Goal: Task Accomplishment & Management: Use online tool/utility

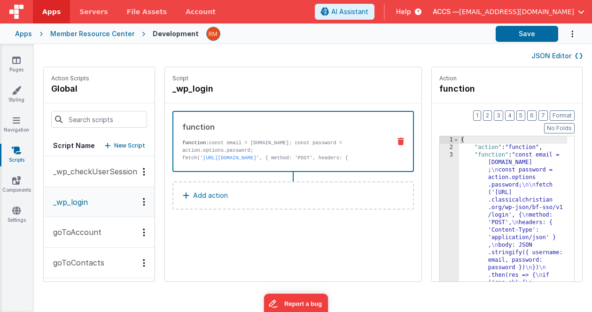
click at [27, 38] on div "Apps" at bounding box center [23, 33] width 17 height 9
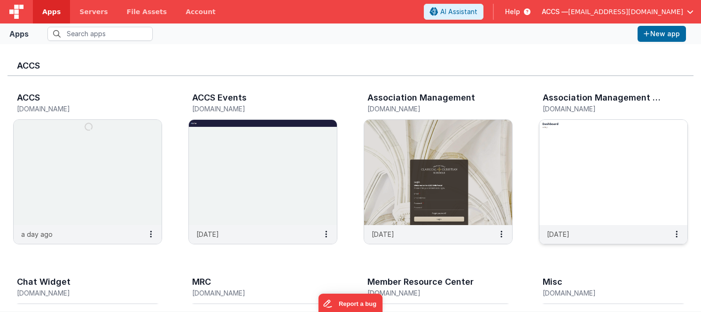
click at [590, 173] on img at bounding box center [613, 172] width 148 height 105
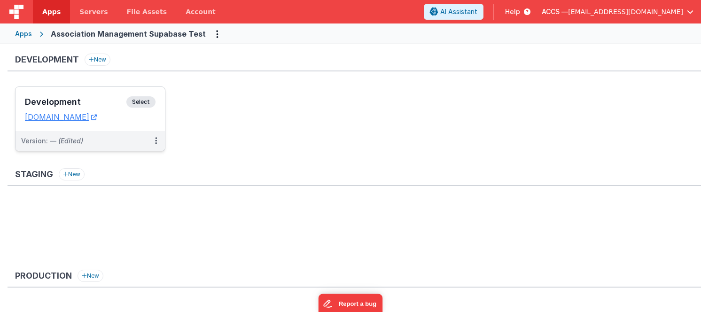
click at [97, 109] on div "Development Select" at bounding box center [90, 104] width 131 height 16
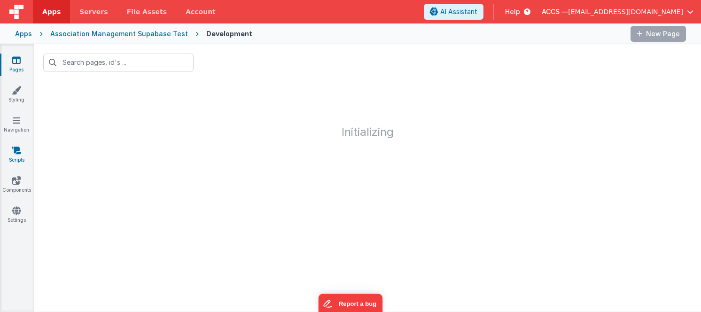
click at [21, 157] on link "Scripts" at bounding box center [17, 155] width 34 height 19
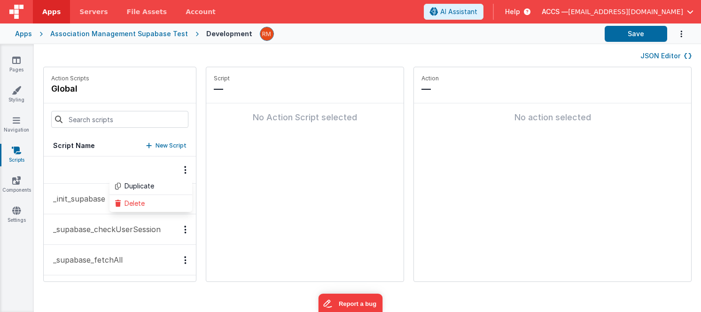
click at [122, 86] on div "Action Scripts global" at bounding box center [120, 85] width 152 height 36
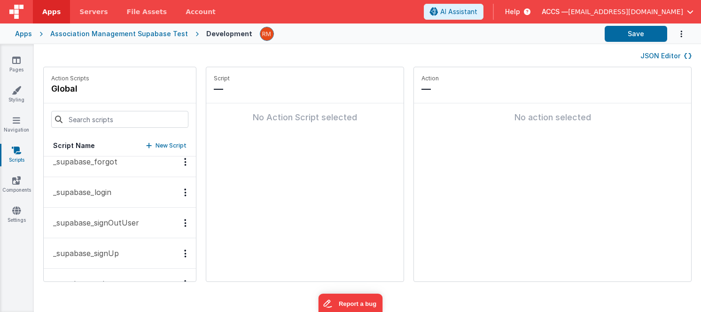
scroll to position [131, 0]
click at [99, 193] on p "_supabase_login" at bounding box center [79, 190] width 64 height 11
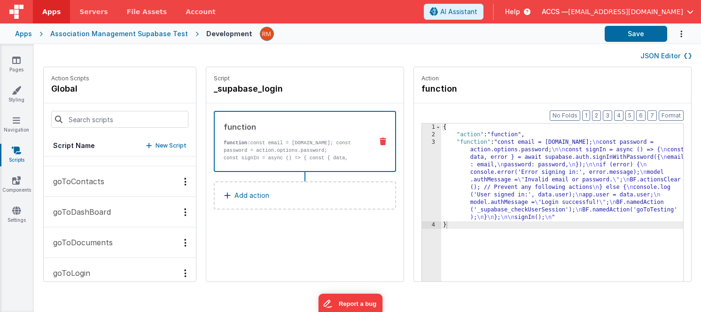
scroll to position [287, 0]
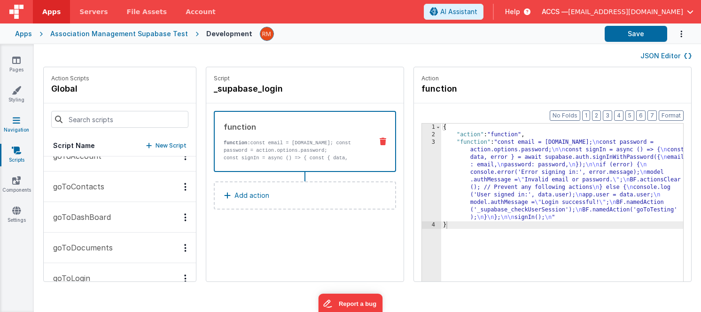
click at [16, 122] on icon at bounding box center [17, 120] width 8 height 9
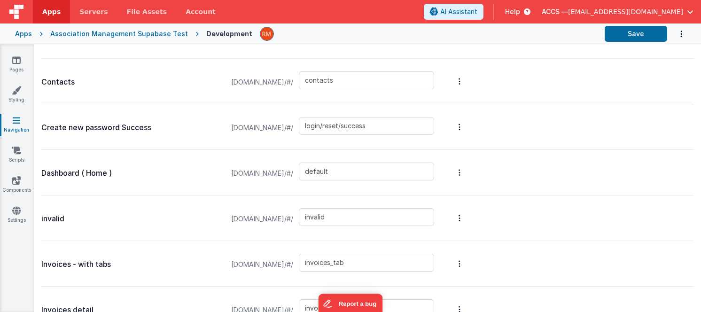
scroll to position [571, 0]
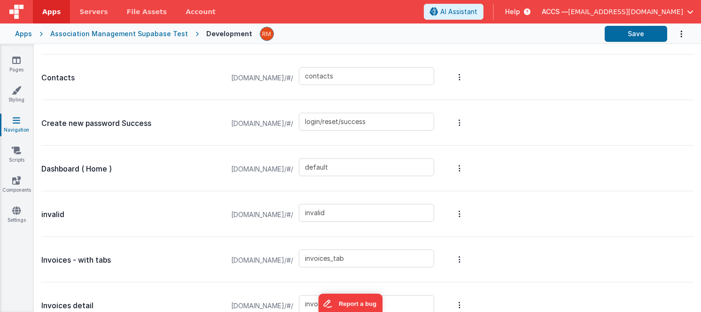
click at [28, 36] on div "Apps" at bounding box center [23, 33] width 17 height 9
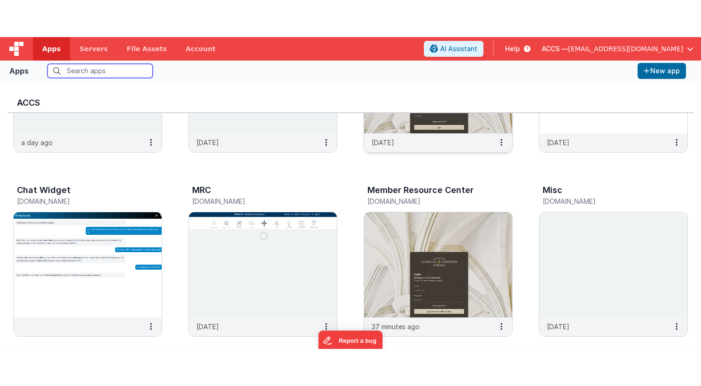
scroll to position [168, 0]
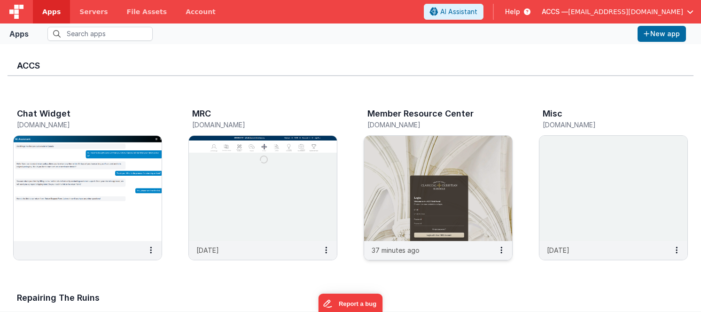
click at [490, 186] on img at bounding box center [438, 188] width 148 height 105
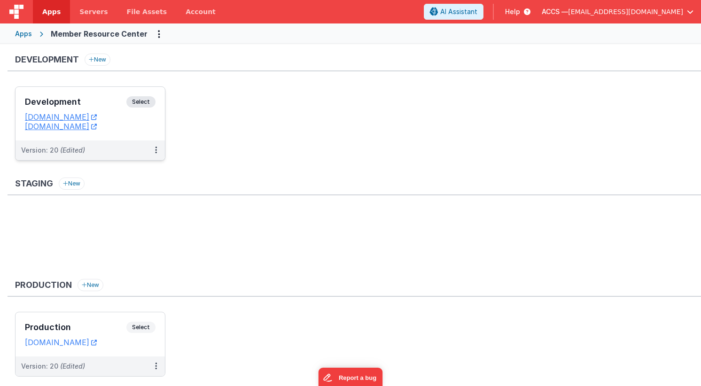
click at [103, 92] on div "Development Select URLs [DOMAIN_NAME] [DOMAIN_NAME]" at bounding box center [90, 114] width 149 height 54
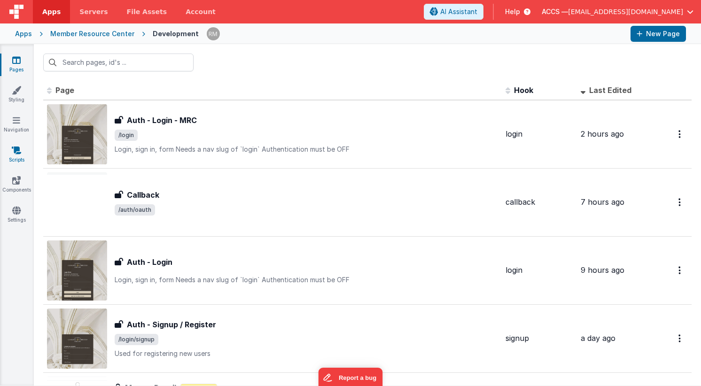
click at [13, 158] on link "Scripts" at bounding box center [17, 155] width 34 height 19
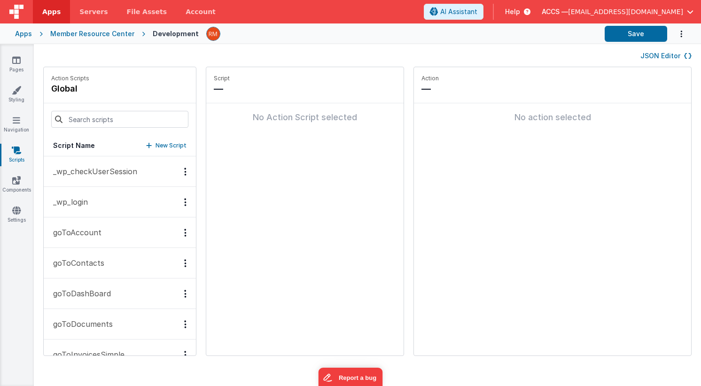
click at [85, 201] on p "_wp_login" at bounding box center [67, 201] width 40 height 11
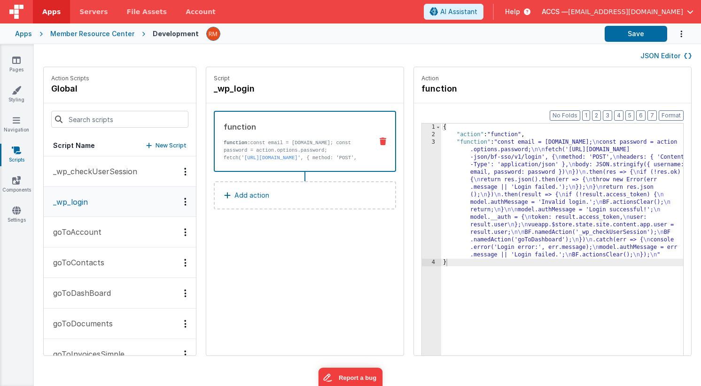
click at [447, 144] on div "{ "action" : "function" , "function" : "const email = [DOMAIN_NAME]; \n const p…" at bounding box center [576, 262] width 270 height 276
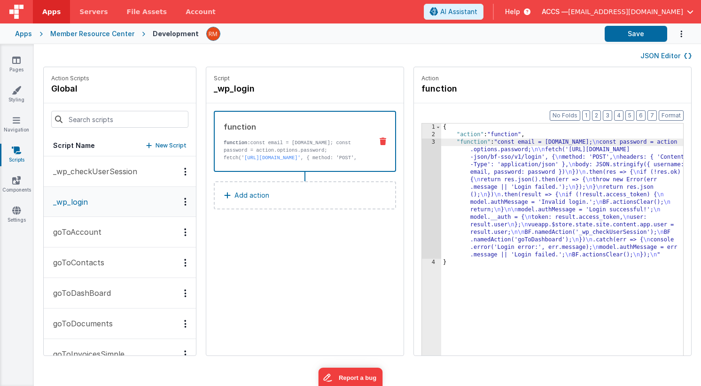
click at [422, 143] on div "3" at bounding box center [431, 199] width 19 height 120
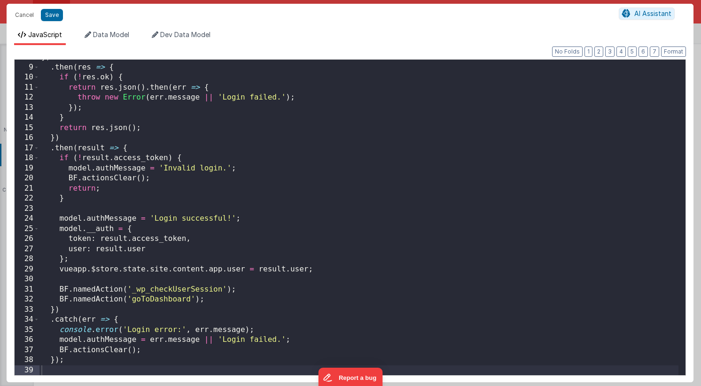
scroll to position [78, 0]
click at [202, 171] on div "}) . then ( res => { if ( ! res . ok ) { return res . json ( ) . then ( err => …" at bounding box center [358, 220] width 639 height 336
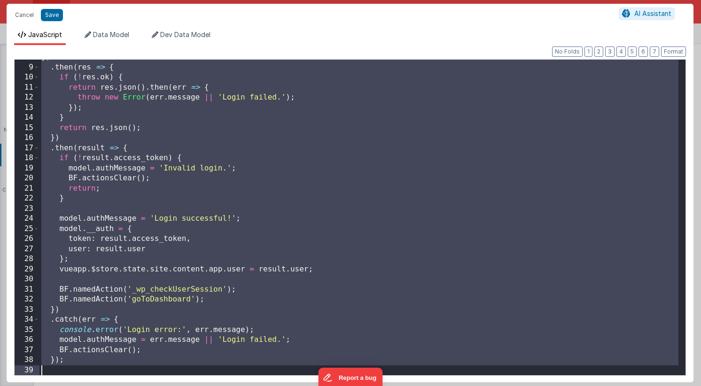
click at [248, 152] on div "}) . then ( res => { if ( ! res . ok ) { return res . json ( ) . then ( err => …" at bounding box center [358, 220] width 639 height 336
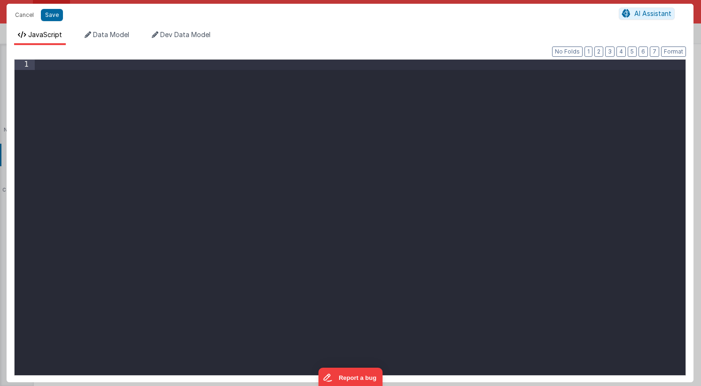
scroll to position [109, 0]
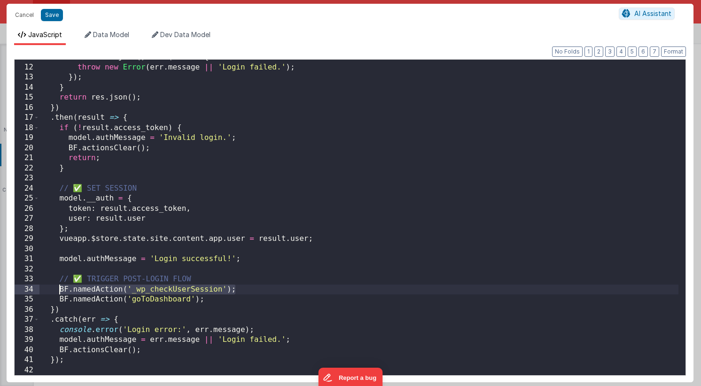
drag, startPoint x: 249, startPoint y: 290, endPoint x: 60, endPoint y: 293, distance: 188.9
click at [60, 293] on div "return res . json ( ) . then ( err => { throw new Error ( err . message || 'Log…" at bounding box center [358, 220] width 639 height 336
click at [56, 291] on div "return res . json ( ) . then ( err => { throw new Error ( err . message || 'Log…" at bounding box center [358, 220] width 639 height 336
click at [50, 16] on button "Save" at bounding box center [52, 15] width 22 height 12
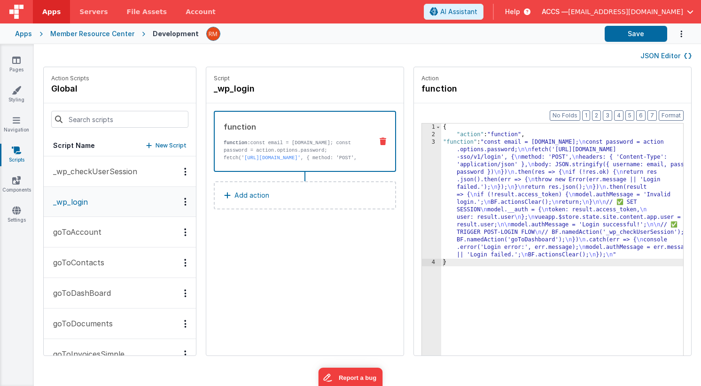
click at [441, 139] on div "{ "action" : "function" , "function" : "const email = [DOMAIN_NAME]; \n const p…" at bounding box center [576, 262] width 270 height 276
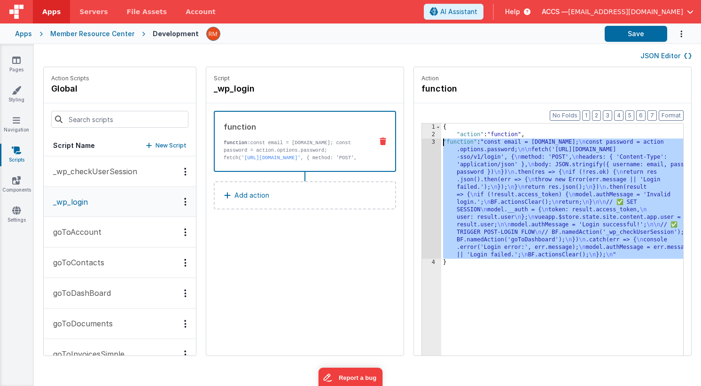
click at [422, 141] on div "3" at bounding box center [431, 199] width 19 height 120
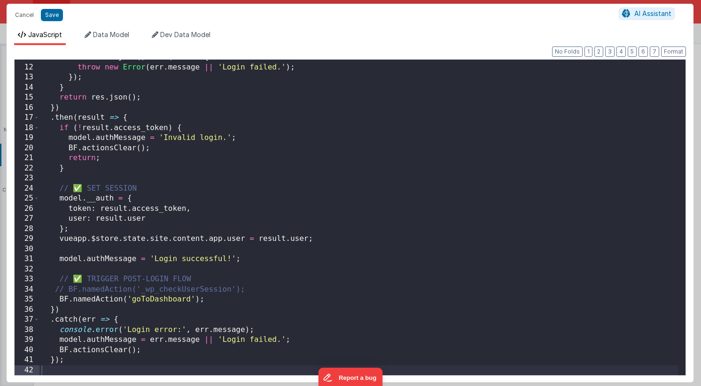
click at [83, 188] on div "return res . json ( ) . then ( err => { throw new Error ( err . message || 'Log…" at bounding box center [358, 220] width 639 height 336
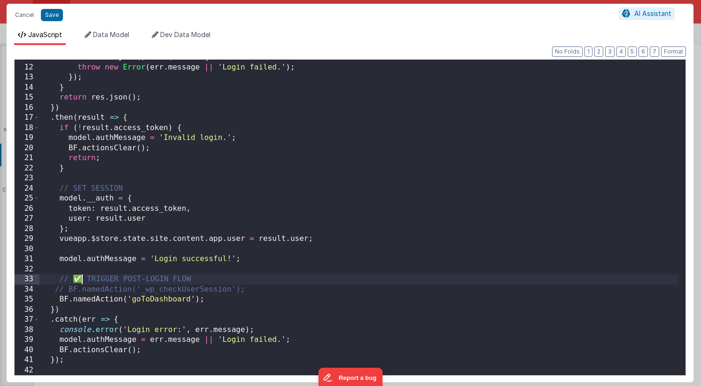
click at [81, 281] on div "return res . json ( ) . then ( err => { throw new Error ( err . message || 'Log…" at bounding box center [358, 220] width 639 height 336
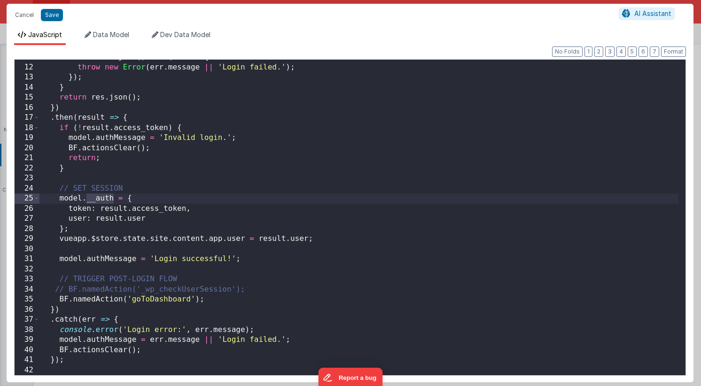
drag, startPoint x: 114, startPoint y: 201, endPoint x: 88, endPoint y: 200, distance: 26.3
click at [88, 200] on div "return res . json ( ) . then ( err => { throw new Error ( err . message || 'Log…" at bounding box center [358, 220] width 639 height 336
click at [56, 15] on button "Save" at bounding box center [52, 15] width 22 height 12
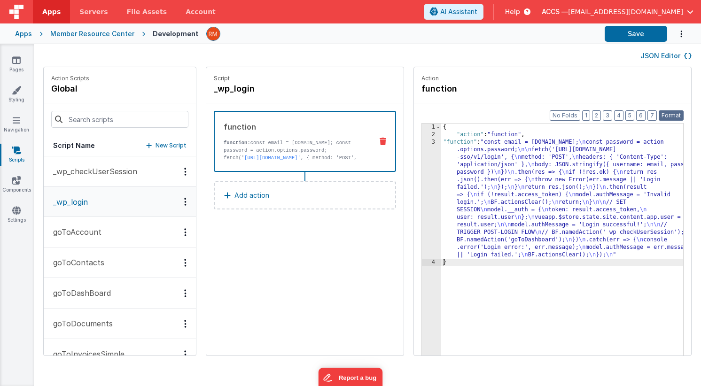
click at [591, 114] on button "Format" at bounding box center [671, 115] width 25 height 10
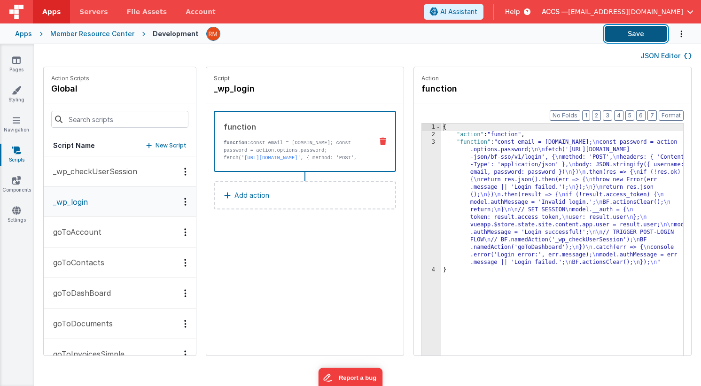
click at [591, 38] on button "Save" at bounding box center [636, 34] width 62 height 16
click at [449, 143] on div "{ "action" : "function" , "function" : "const email = [DOMAIN_NAME]; \n const p…" at bounding box center [576, 262] width 270 height 276
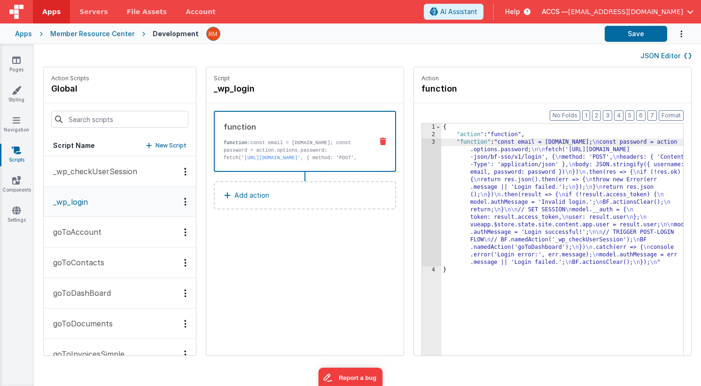
click at [422, 143] on div "3" at bounding box center [431, 203] width 19 height 128
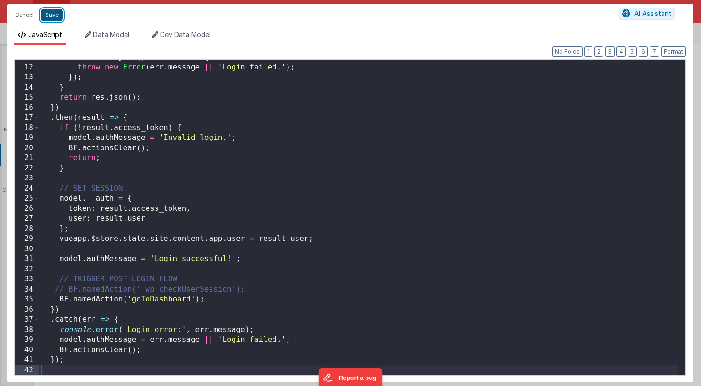
click at [56, 16] on button "Save" at bounding box center [52, 15] width 22 height 12
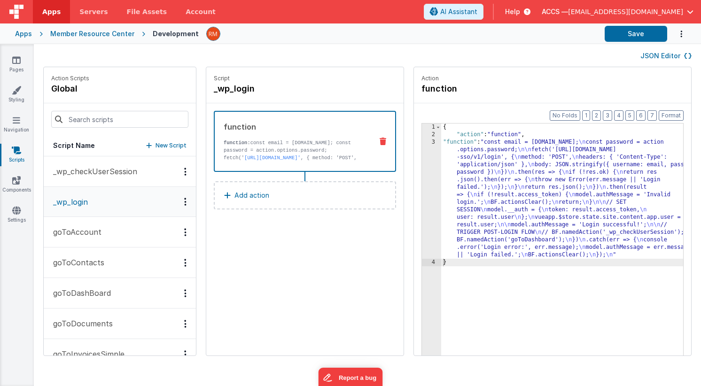
click at [27, 32] on div "Apps" at bounding box center [23, 33] width 17 height 9
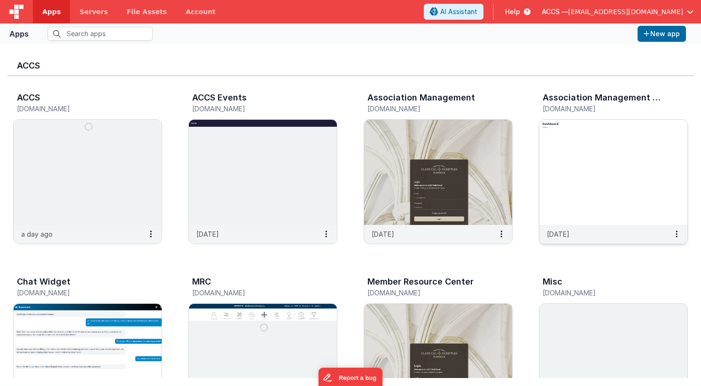
click at [591, 154] on img at bounding box center [613, 172] width 148 height 105
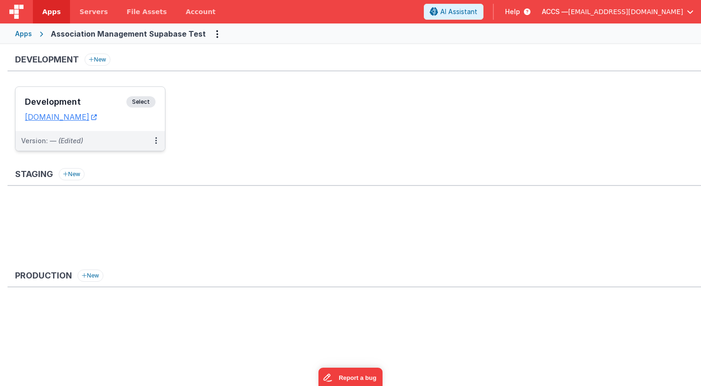
click at [105, 107] on h3 "Development" at bounding box center [75, 101] width 101 height 9
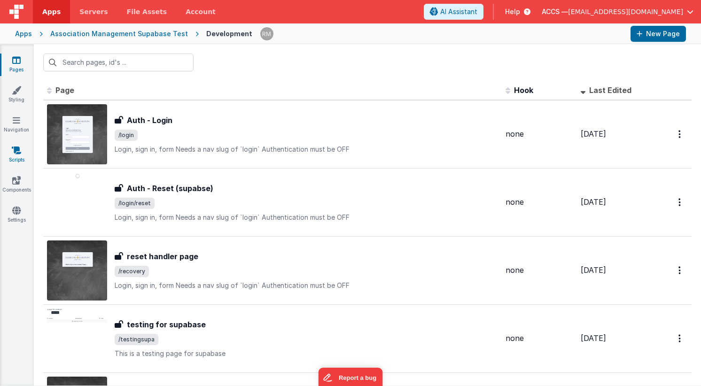
click at [16, 152] on icon at bounding box center [16, 150] width 9 height 9
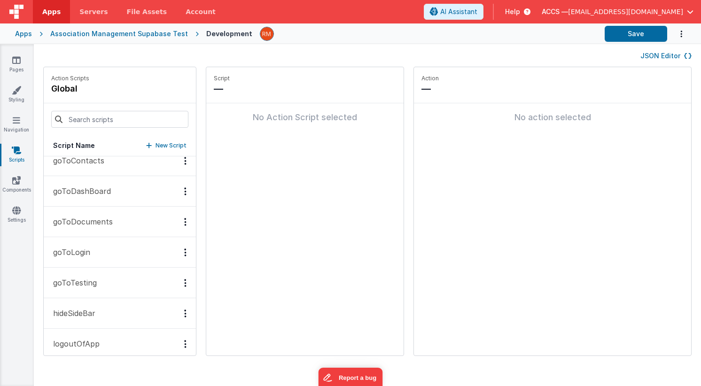
scroll to position [322, 0]
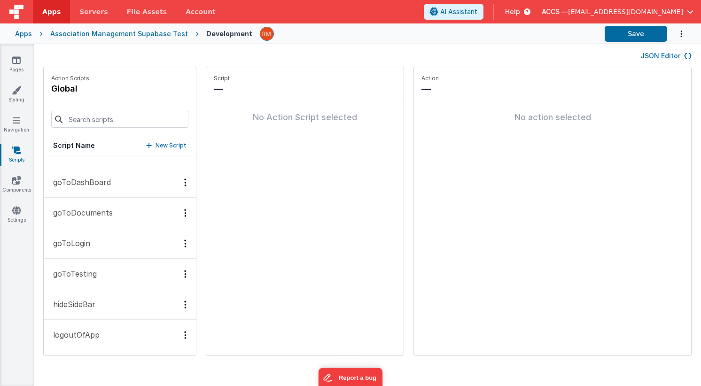
click at [95, 187] on p "goToDashBoard" at bounding box center [78, 182] width 63 height 11
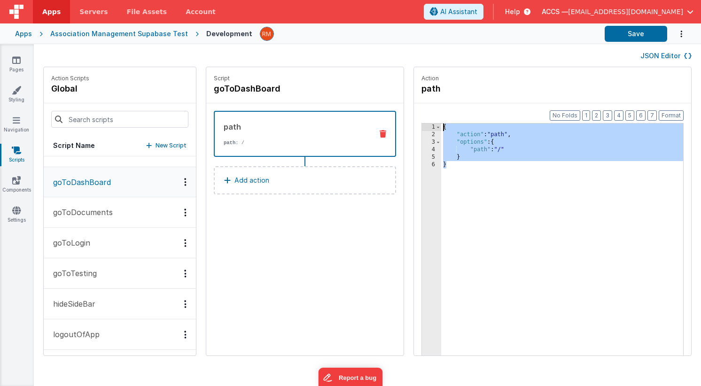
drag, startPoint x: 436, startPoint y: 176, endPoint x: 418, endPoint y: 114, distance: 64.4
click at [418, 114] on div "Format 7 6 5 4 3 2 1 No Folds 1 2 3 4 5 6 { "action" : "path" , "options" : { "…" at bounding box center [552, 247] width 277 height 288
click at [23, 35] on div "Apps" at bounding box center [23, 33] width 17 height 9
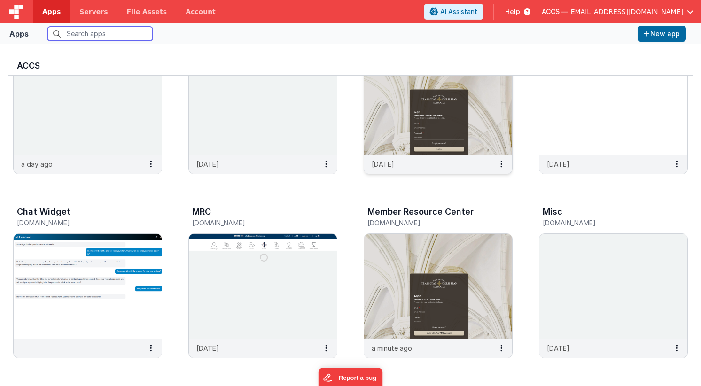
scroll to position [77, 0]
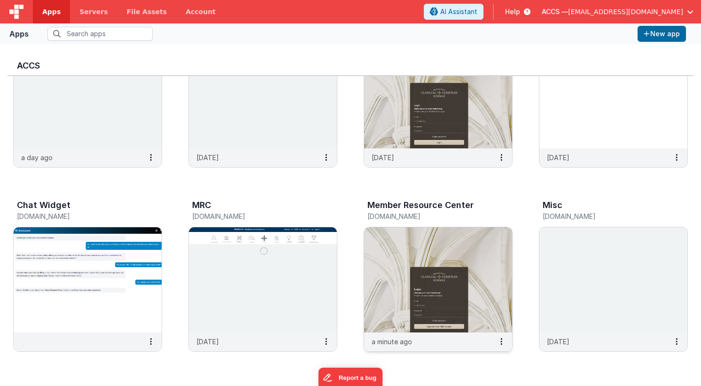
click at [406, 239] on img at bounding box center [438, 279] width 148 height 105
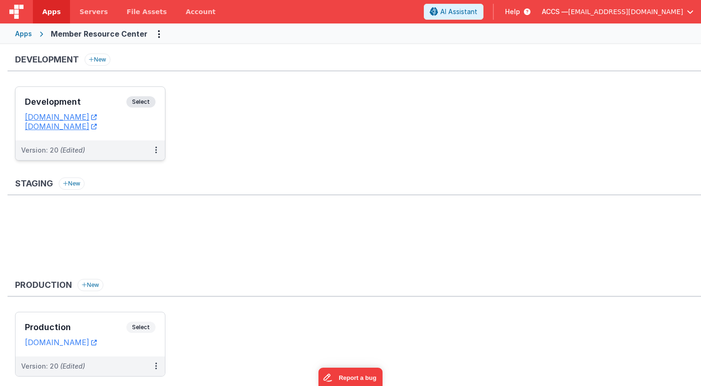
click at [93, 107] on div "Development Select" at bounding box center [90, 104] width 131 height 16
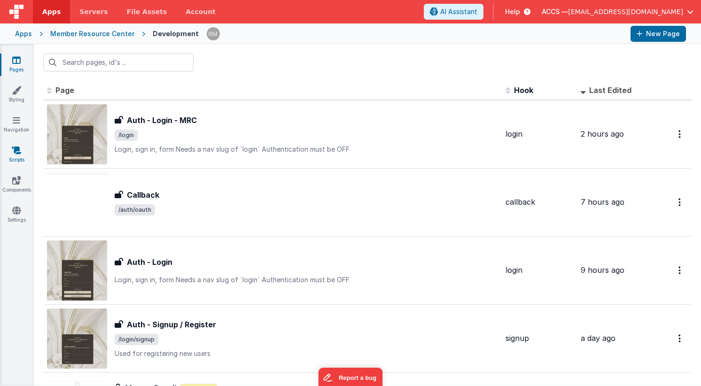
click at [19, 160] on link "Scripts" at bounding box center [17, 155] width 34 height 19
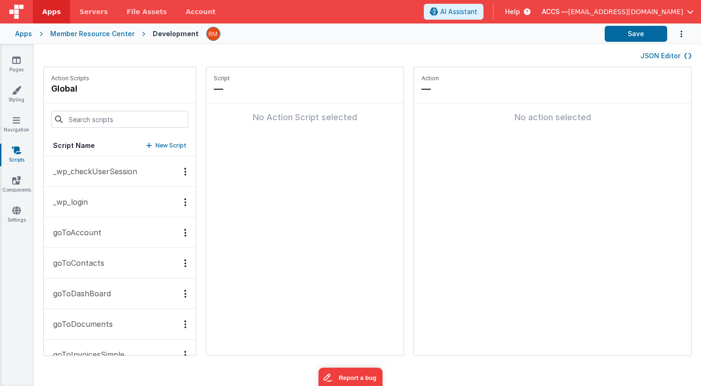
click at [137, 150] on div "Script Name New Script" at bounding box center [120, 145] width 152 height 21
click at [156, 144] on p "New Script" at bounding box center [171, 145] width 31 height 9
type input "goToDashboard"
click at [222, 137] on button "Add action" at bounding box center [305, 125] width 182 height 28
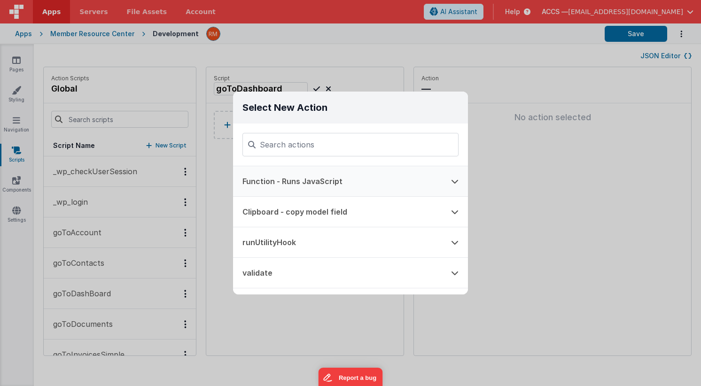
click at [291, 177] on button "Function - Runs JavaScript" at bounding box center [337, 181] width 209 height 30
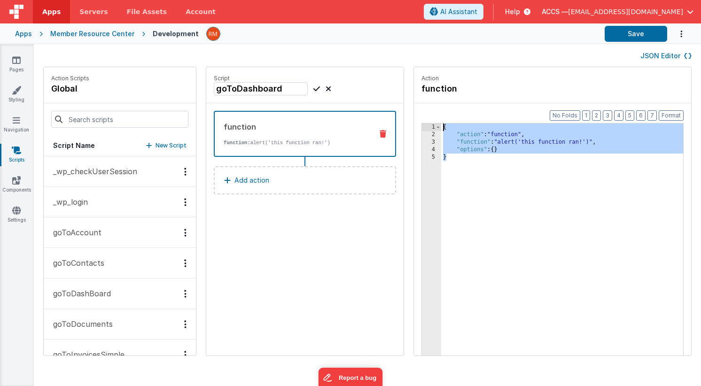
drag, startPoint x: 426, startPoint y: 180, endPoint x: 407, endPoint y: 117, distance: 66.6
click at [414, 117] on div "Format 7 6 5 4 3 2 1 No Folds 1 2 3 4 5 { "action" : "function" , "function" : …" at bounding box center [552, 247] width 277 height 288
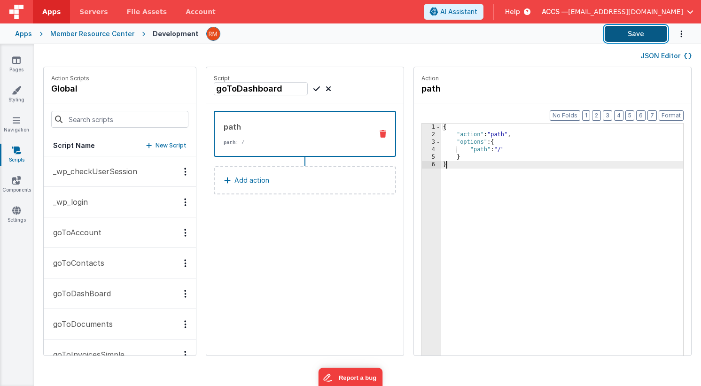
click at [591, 37] on button "Save" at bounding box center [636, 34] width 62 height 16
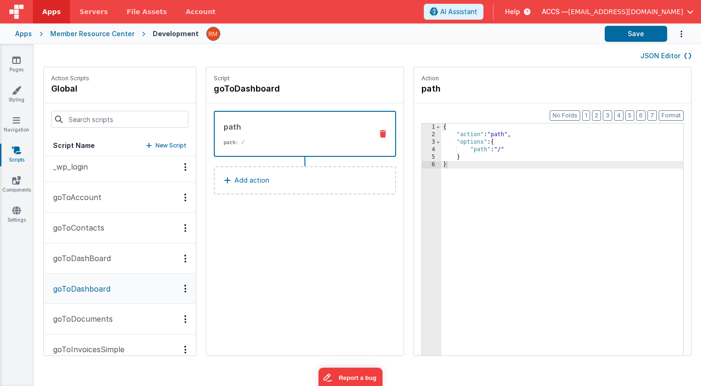
scroll to position [50, 0]
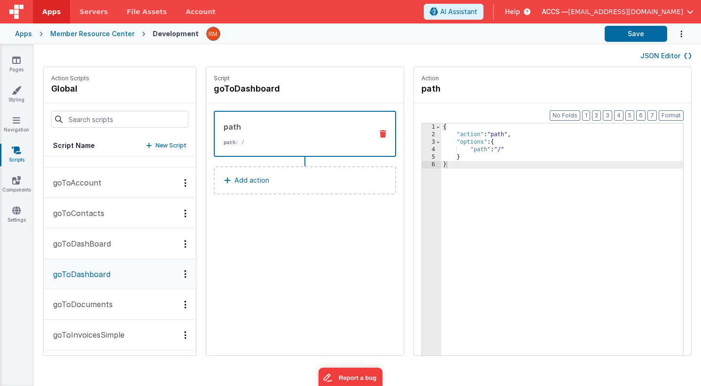
click at [104, 245] on p "goToDashBoard" at bounding box center [78, 243] width 63 height 11
click at [102, 275] on p "goToDashboard" at bounding box center [78, 273] width 63 height 11
click at [120, 249] on button "goToDashBoard" at bounding box center [120, 244] width 152 height 31
click at [184, 243] on icon "Options" at bounding box center [185, 243] width 2 height 0
click at [129, 275] on div "Delete" at bounding box center [150, 277] width 83 height 17
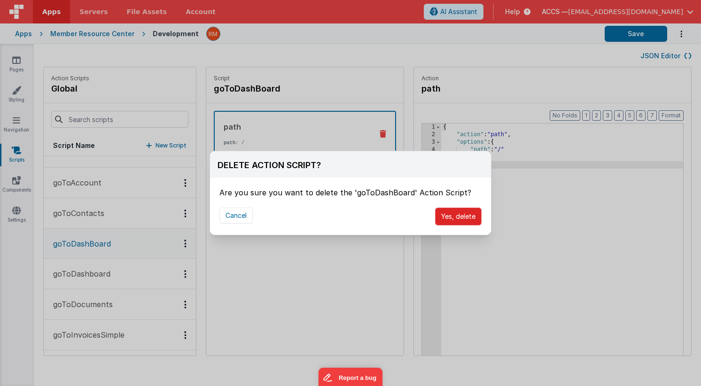
click at [454, 215] on button "Yes, delete" at bounding box center [458, 217] width 47 height 18
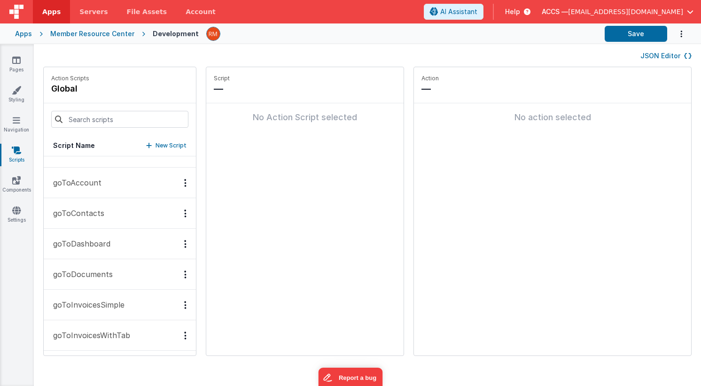
click at [99, 245] on p "goToDashboard" at bounding box center [78, 243] width 63 height 11
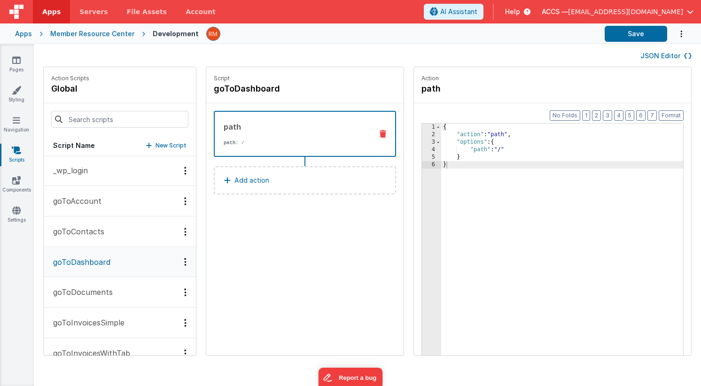
scroll to position [0, 0]
click at [93, 209] on button "_wp_login" at bounding box center [120, 202] width 152 height 31
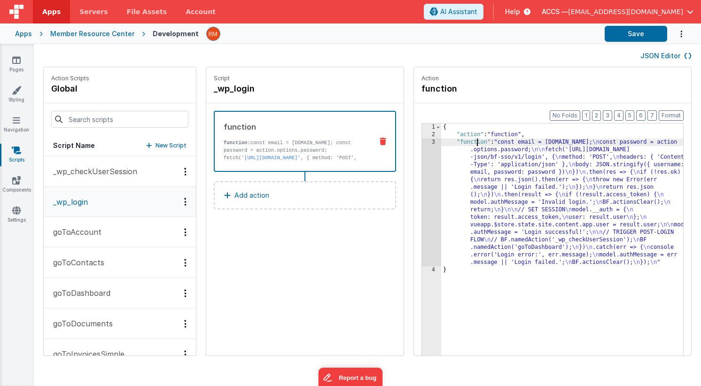
click at [449, 142] on div "{ "action" : "function" , "function" : "const email = [DOMAIN_NAME]; \n const p…" at bounding box center [576, 262] width 270 height 276
click at [422, 146] on div "3" at bounding box center [431, 203] width 19 height 128
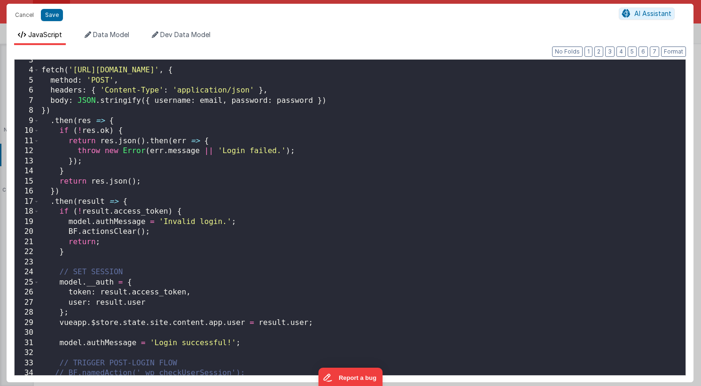
scroll to position [109, 0]
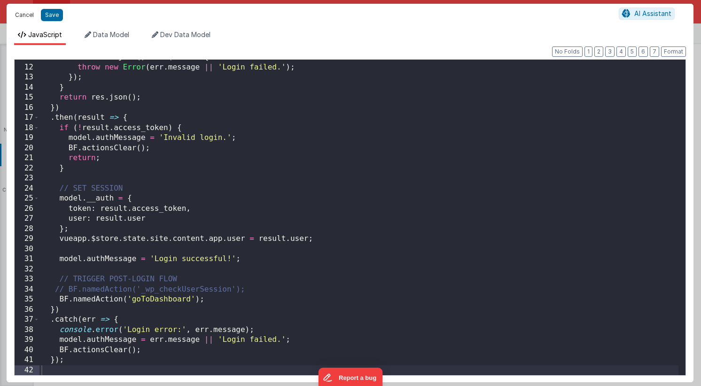
click at [31, 17] on button "Cancel" at bounding box center [24, 14] width 28 height 13
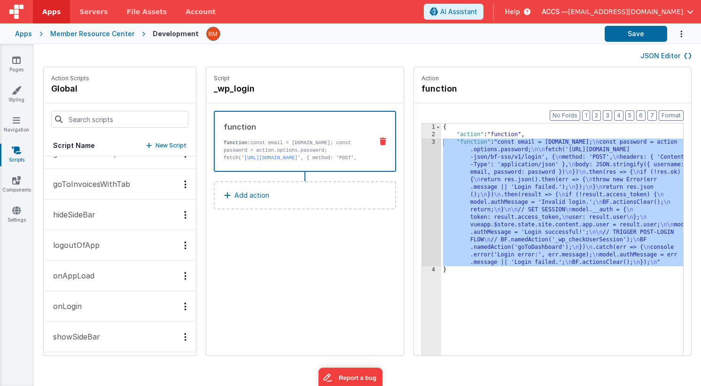
scroll to position [0, 0]
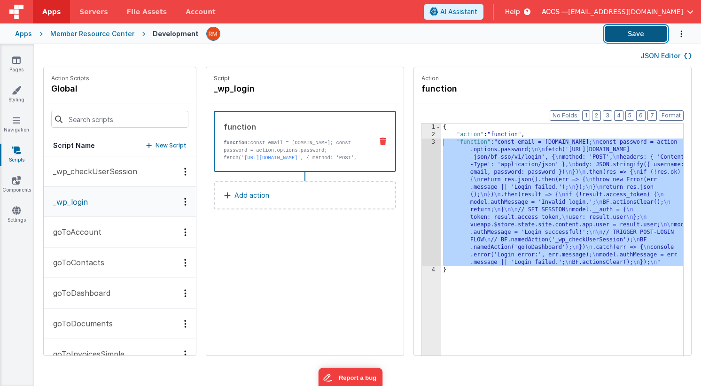
click at [591, 28] on button "Save" at bounding box center [636, 34] width 62 height 16
